Goal: Find specific page/section: Find specific page/section

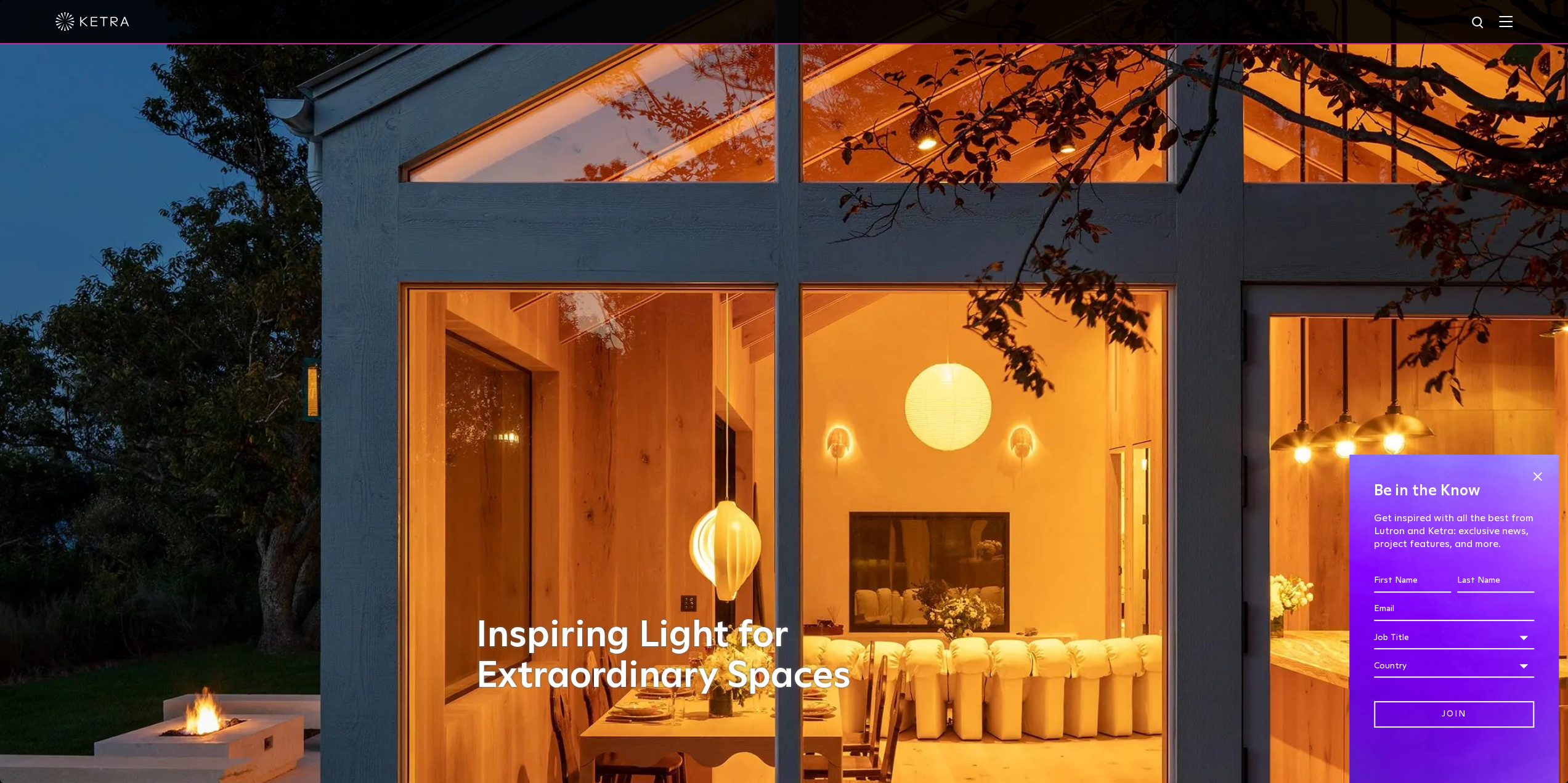
click at [1513, 22] on img at bounding box center [1506, 21] width 14 height 12
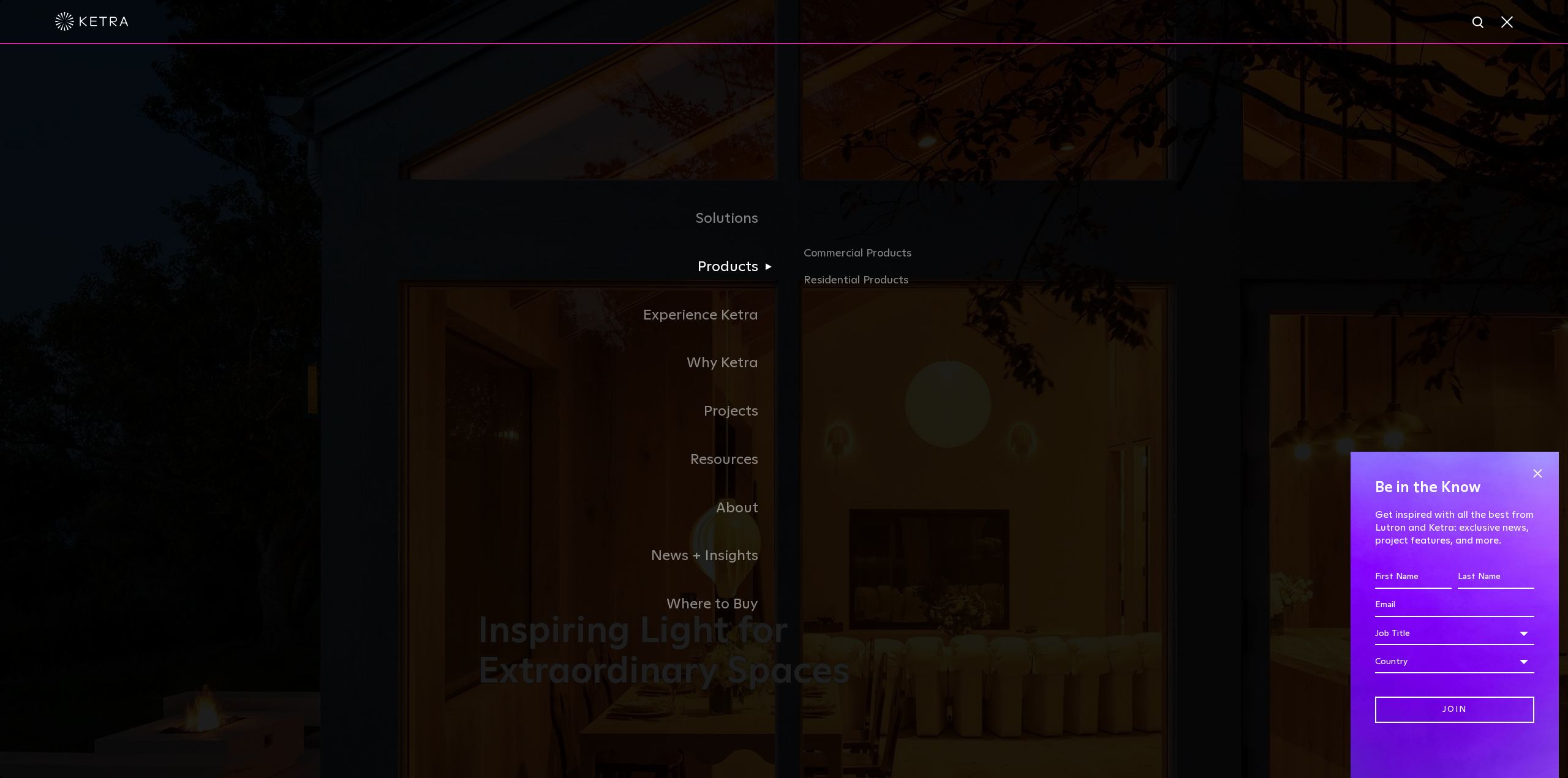
click at [747, 265] on link "Products" at bounding box center [630, 267] width 306 height 48
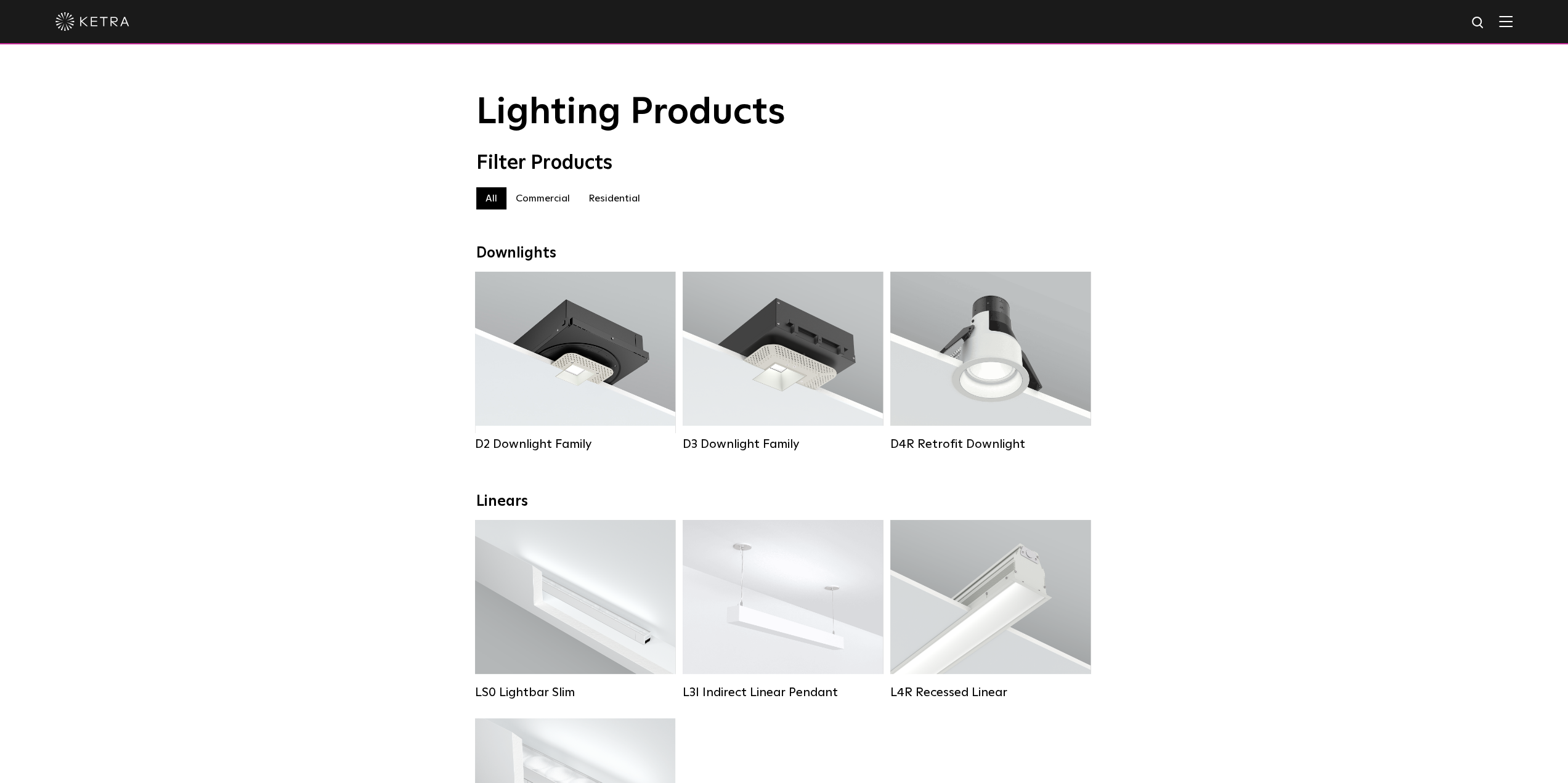
click at [559, 207] on label "Commercial" at bounding box center [543, 198] width 73 height 22
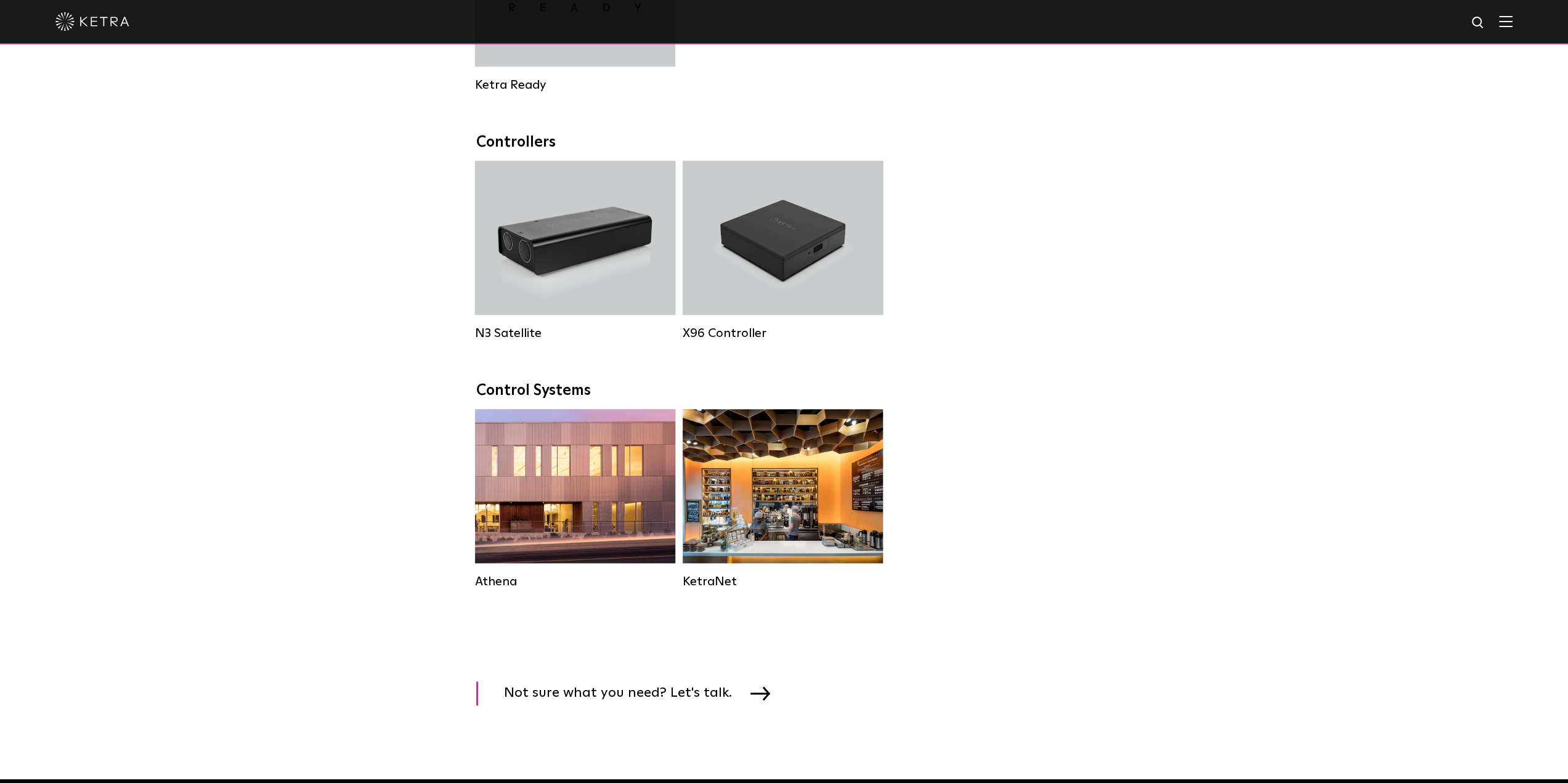
scroll to position [1664, 0]
